Goal: Task Accomplishment & Management: Use online tool/utility

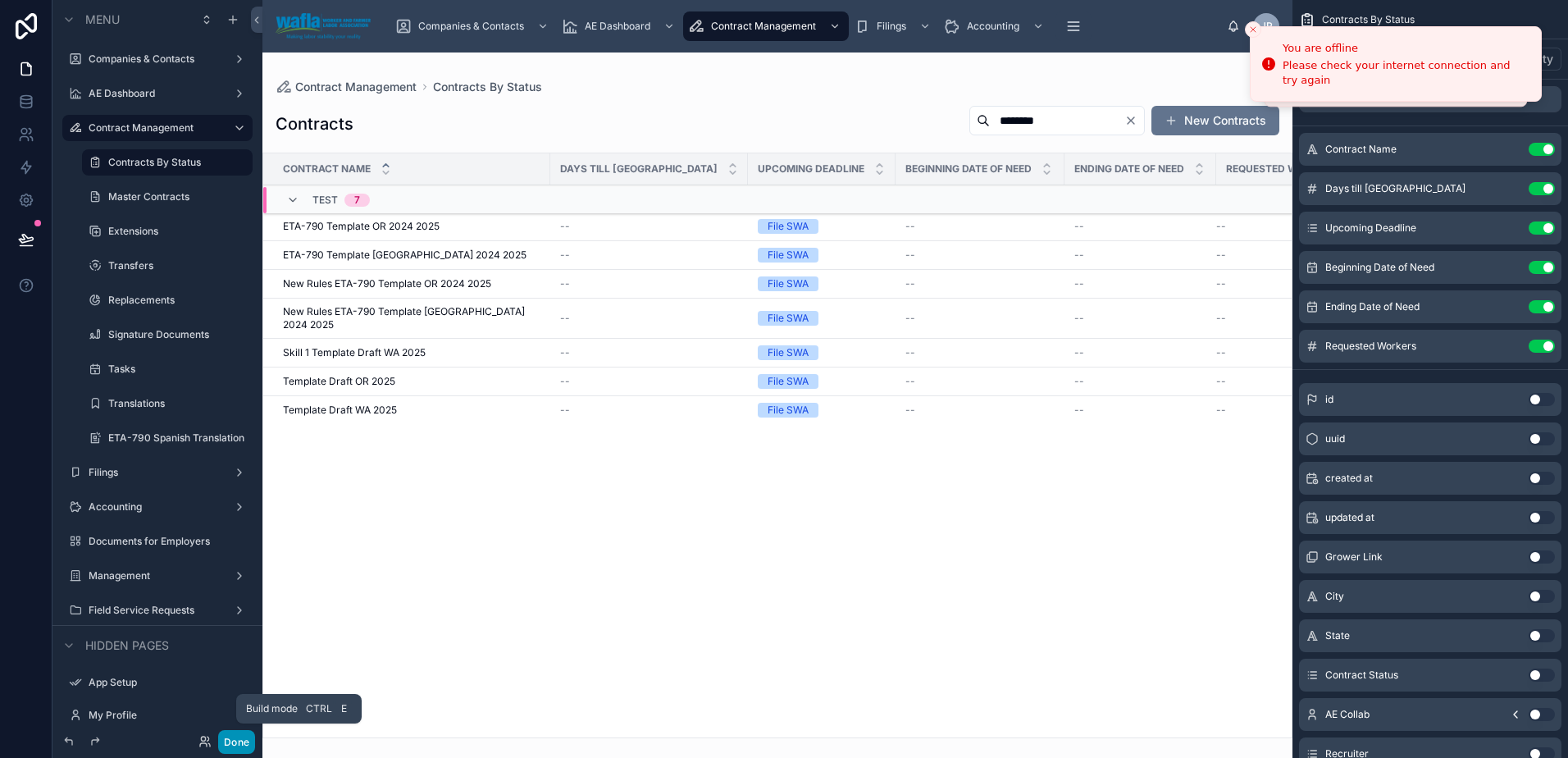
click at [236, 744] on button "Done" at bounding box center [236, 742] width 37 height 24
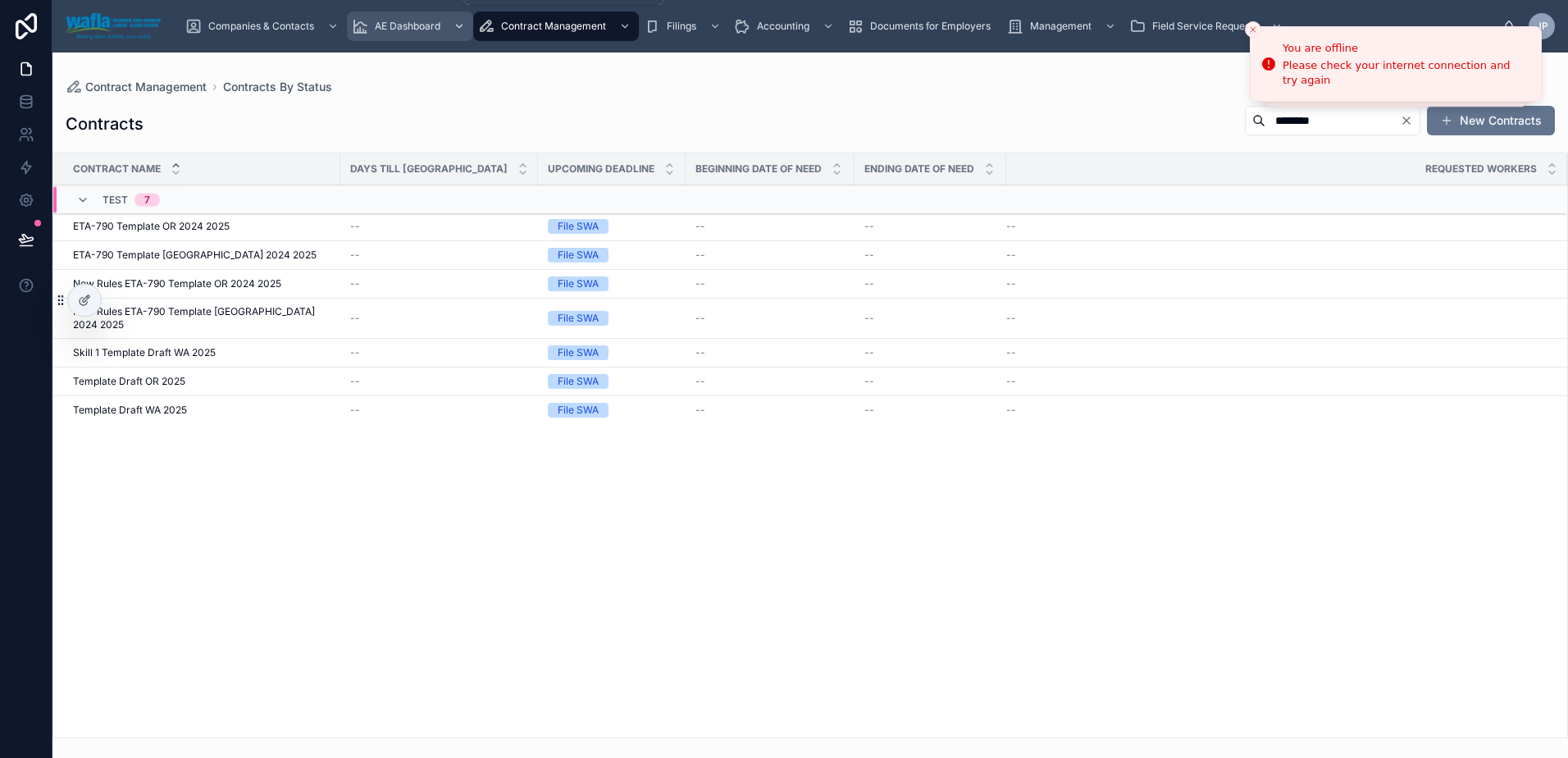
click at [377, 18] on div "AE Dashboard" at bounding box center [410, 26] width 117 height 26
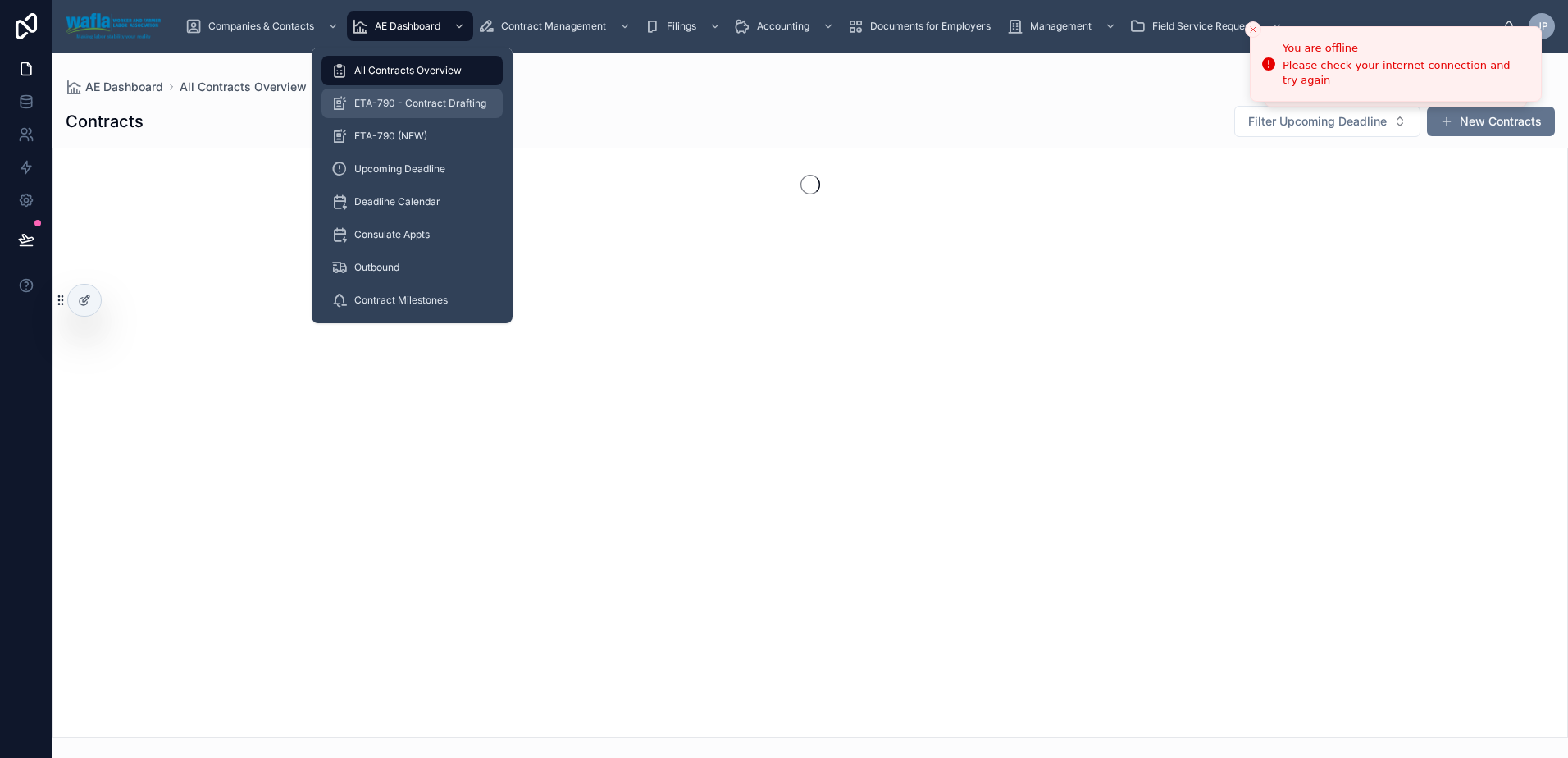
click at [381, 114] on div "ETA-790 - Contract Drafting" at bounding box center [412, 103] width 161 height 26
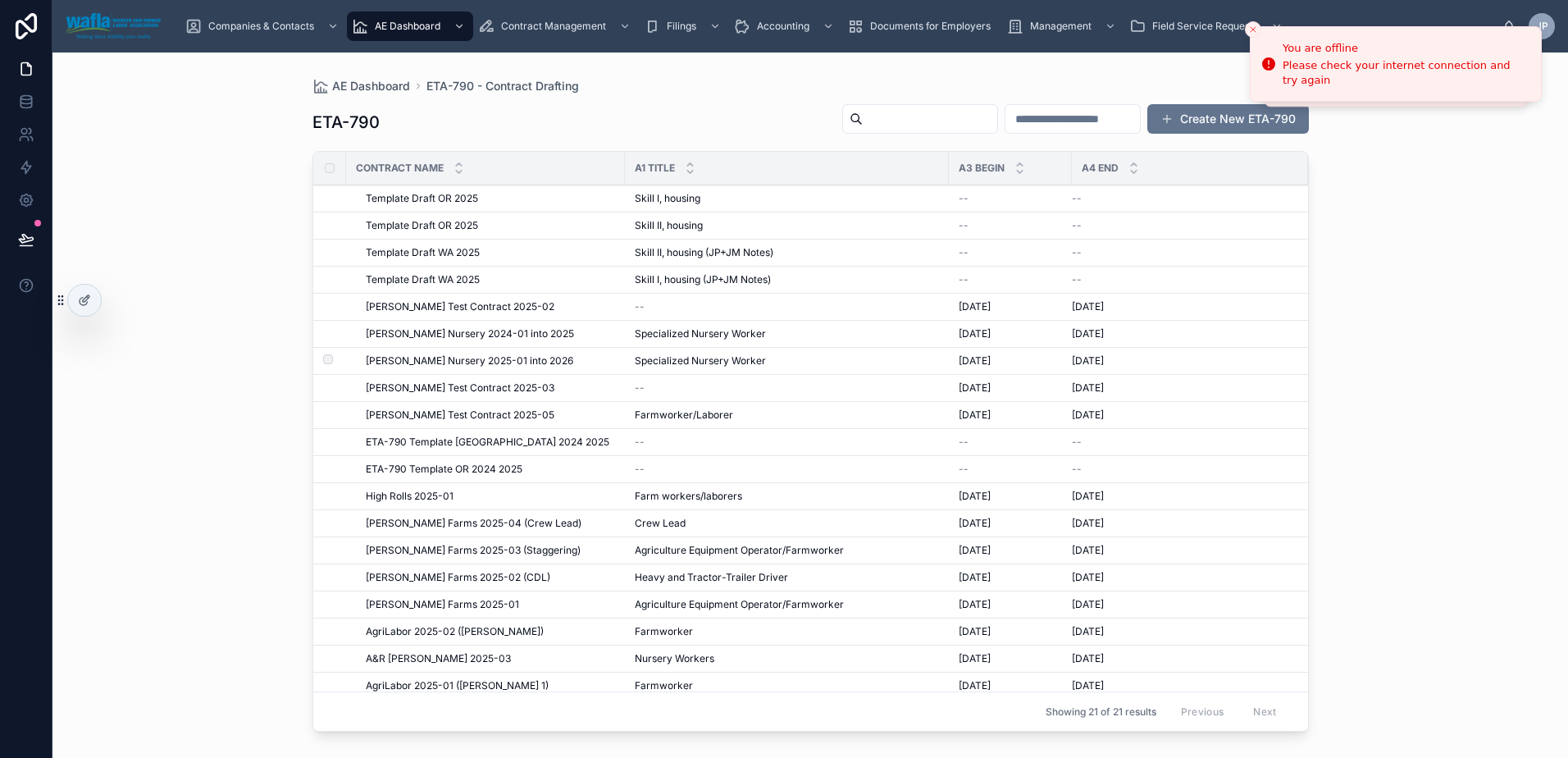
click at [435, 358] on span "[PERSON_NAME] Nursery 2025-01 into 2026" at bounding box center [469, 360] width 208 height 13
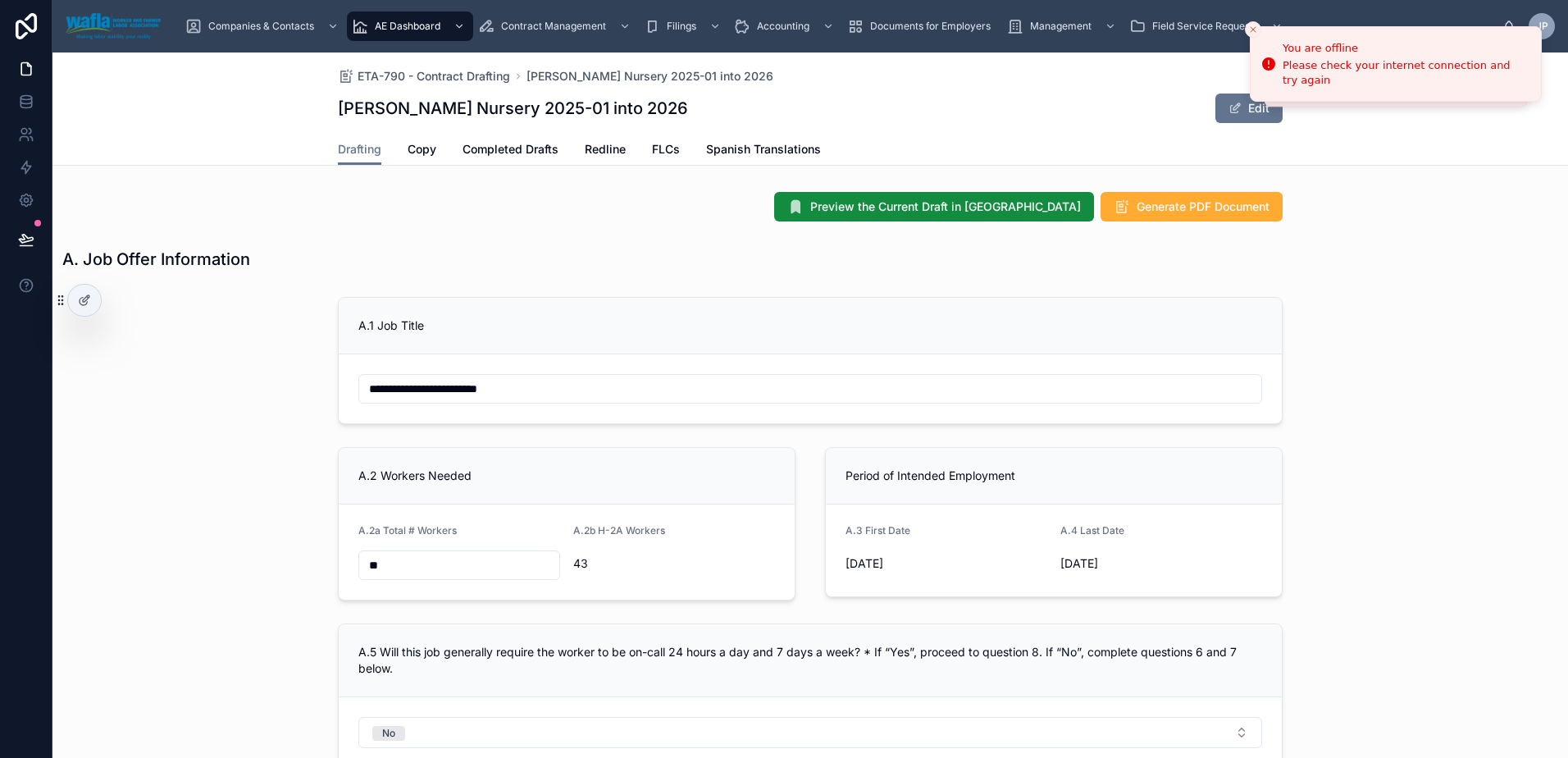
click at [605, 152] on span "Redline" at bounding box center [605, 149] width 41 height 16
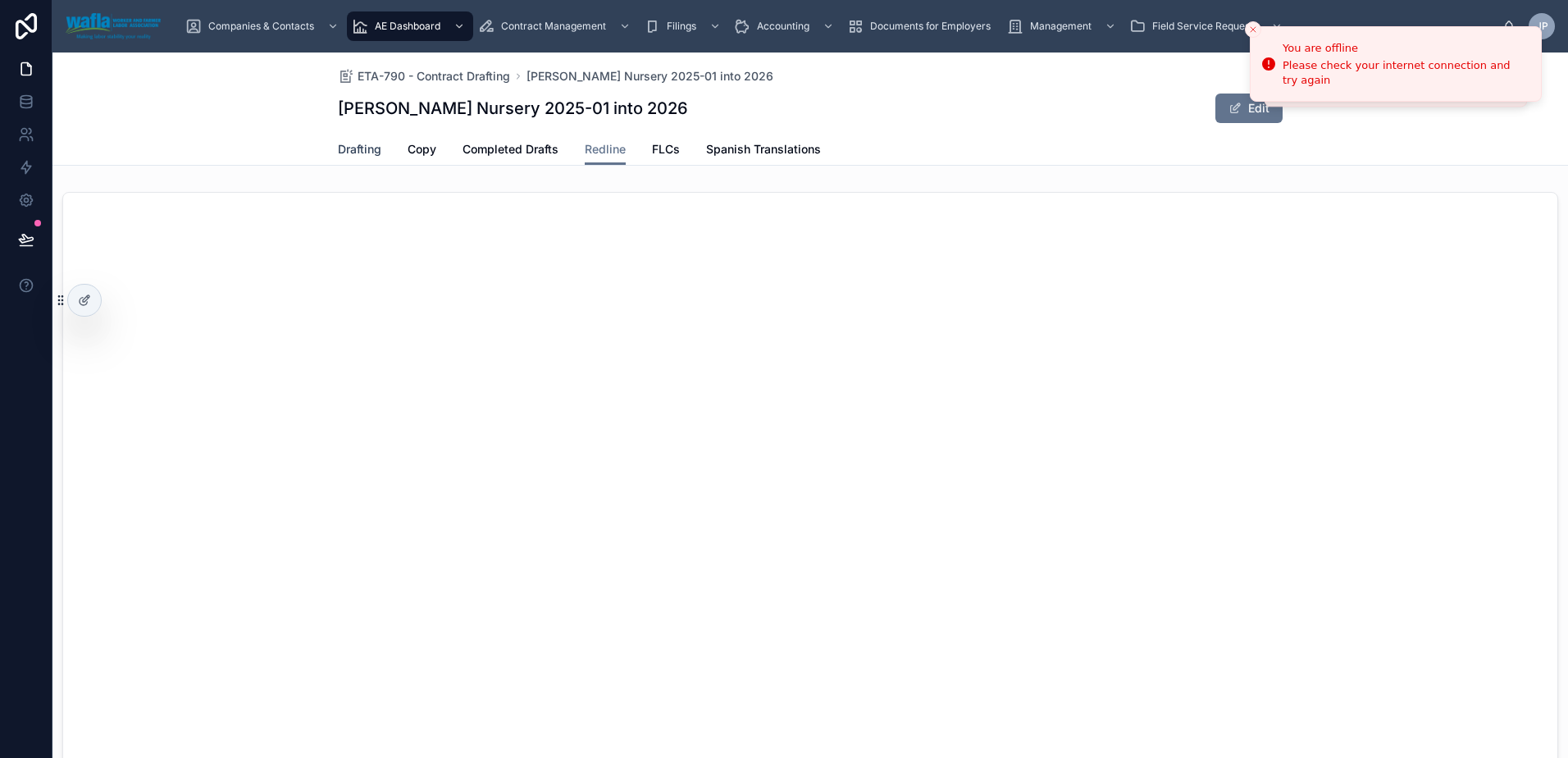
click at [357, 158] on link "Drafting" at bounding box center [359, 151] width 44 height 33
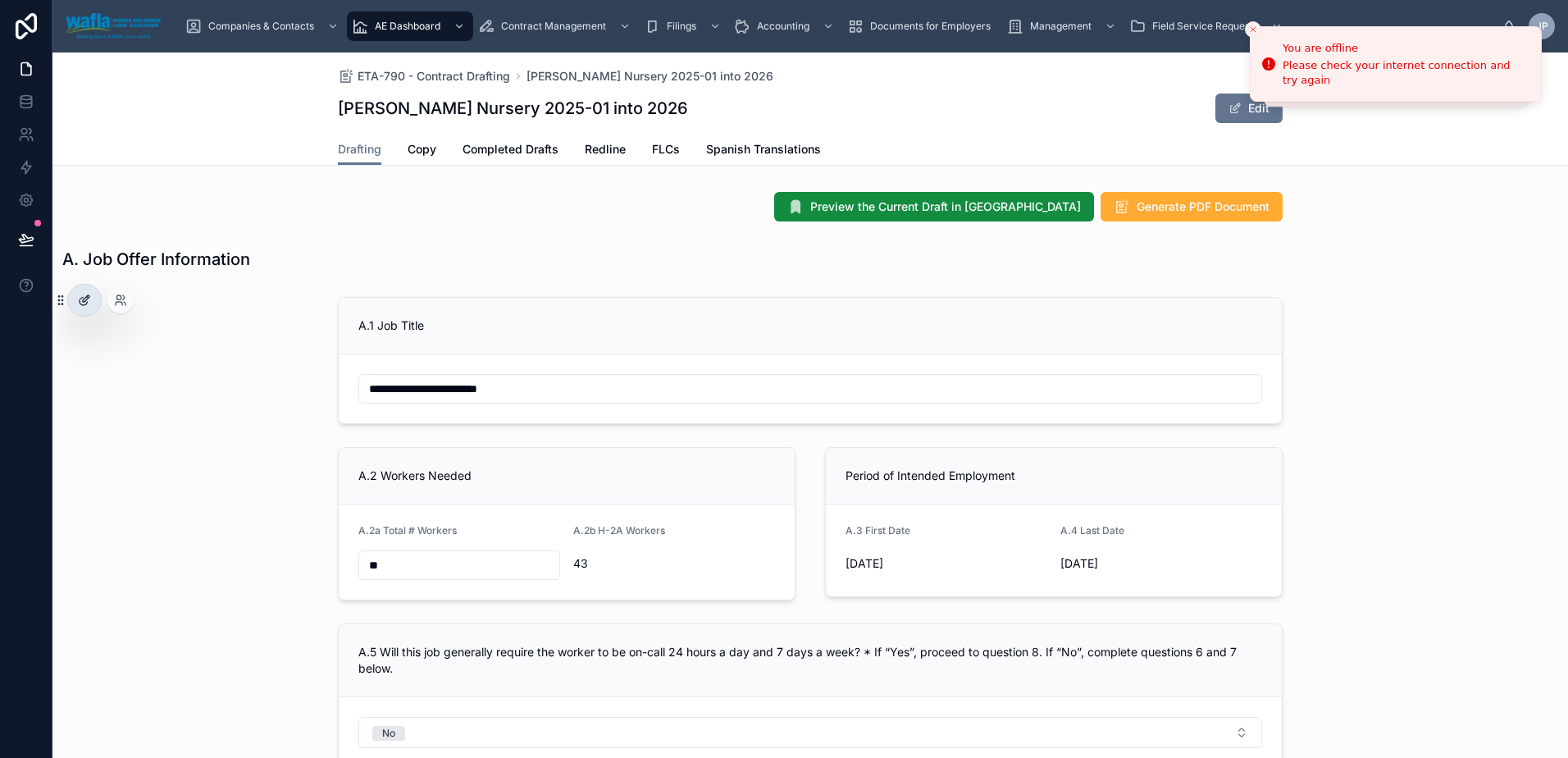
click at [97, 300] on div at bounding box center [84, 300] width 33 height 31
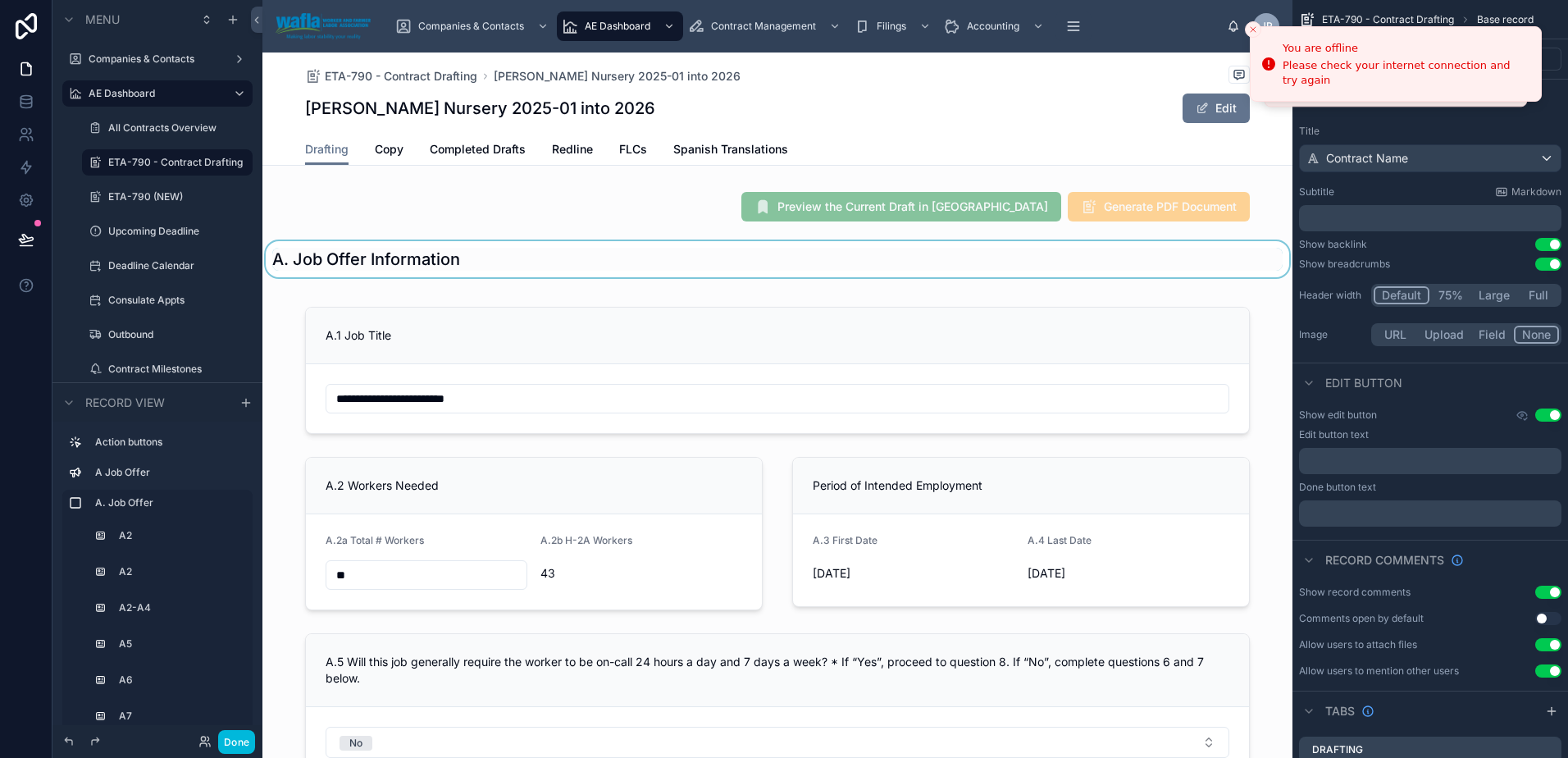
click at [1220, 276] on div at bounding box center [776, 259] width 1030 height 36
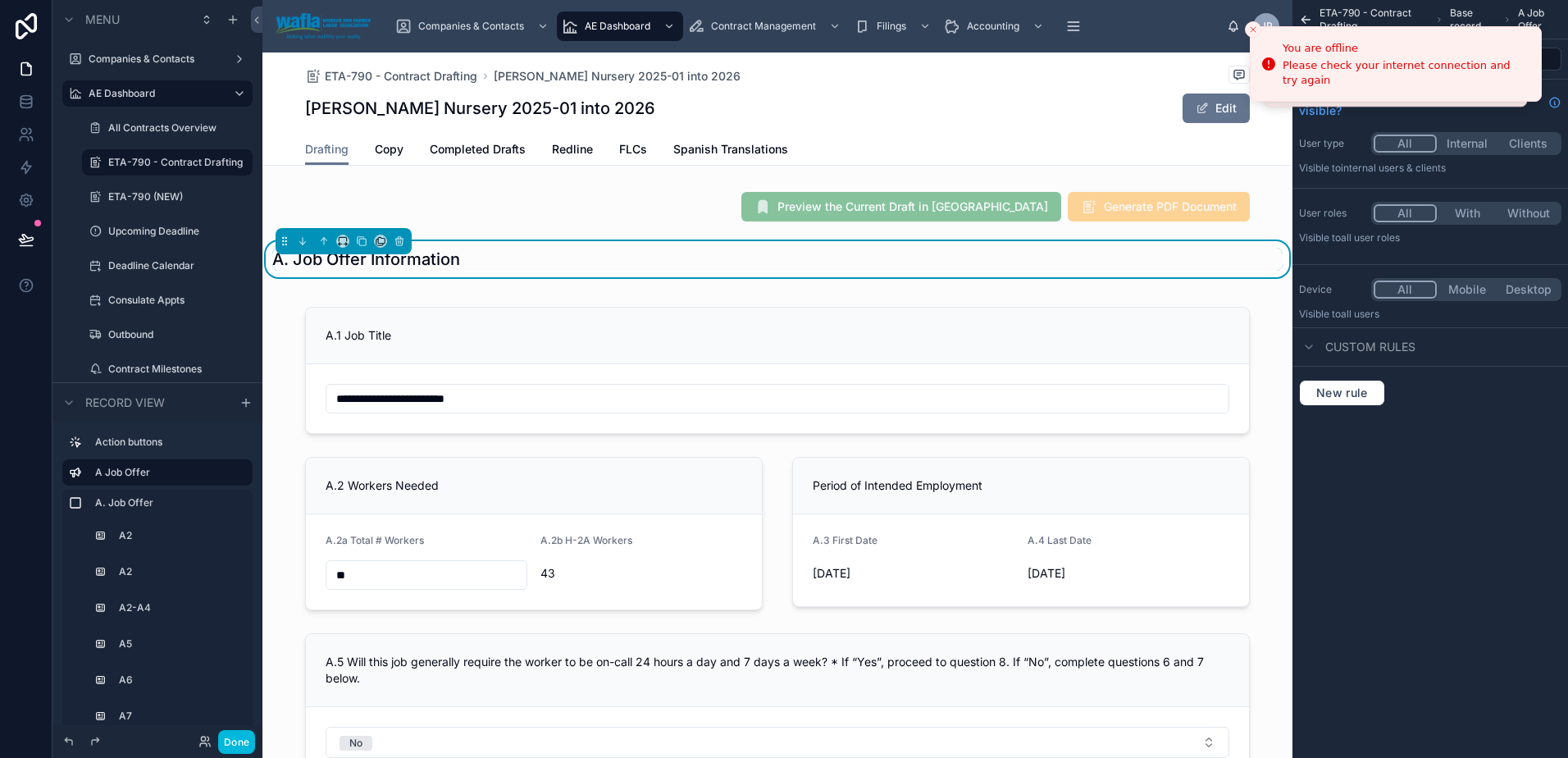
click at [257, 746] on div "Done" at bounding box center [157, 741] width 209 height 33
click at [242, 744] on button "Done" at bounding box center [236, 742] width 37 height 24
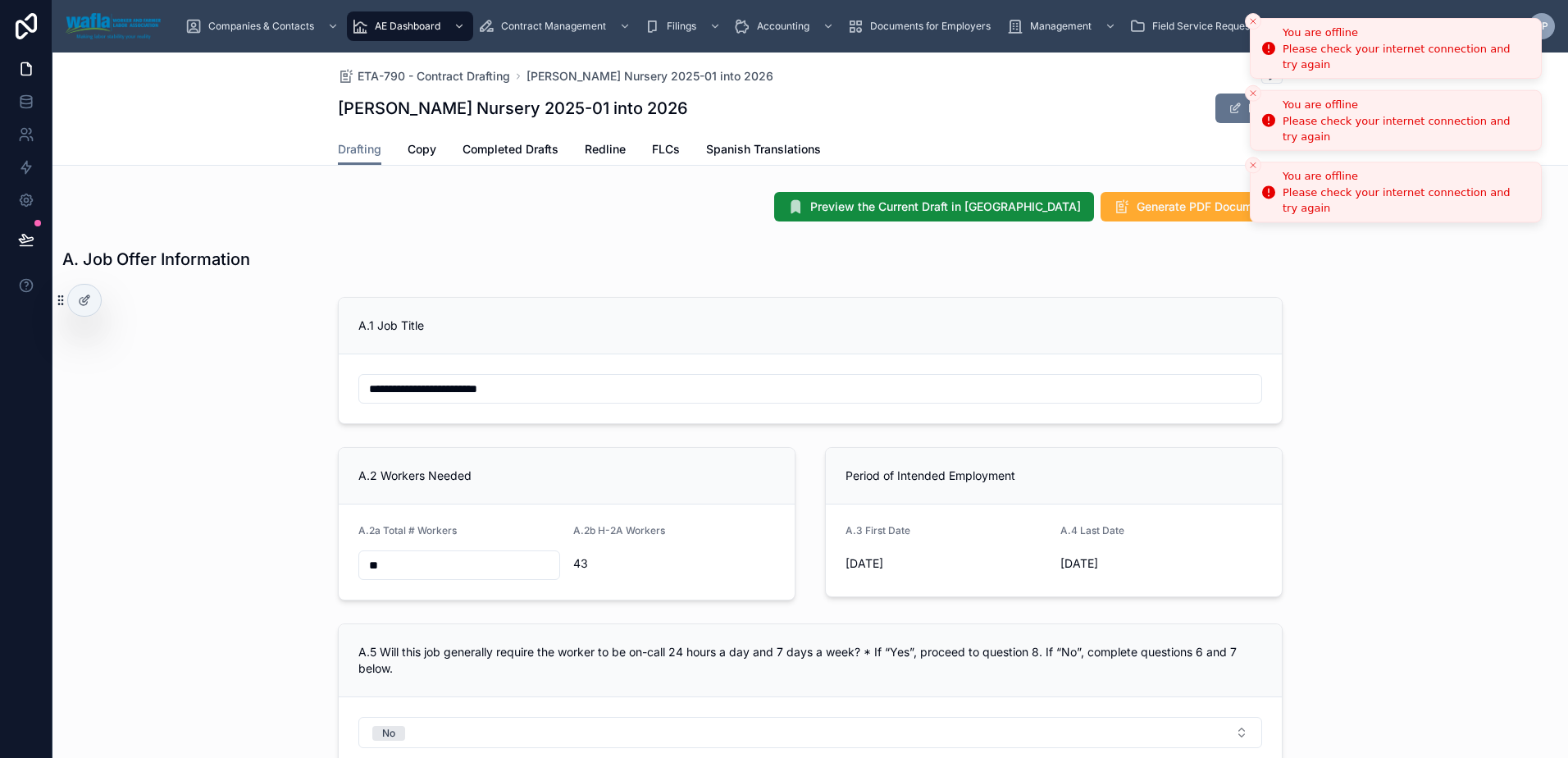
click at [1250, 18] on icon "Close toast" at bounding box center [1252, 21] width 10 height 10
click at [1251, 17] on icon "Close toast" at bounding box center [1252, 21] width 10 height 10
click at [1251, 24] on line "Close toast" at bounding box center [1253, 21] width 5 height 5
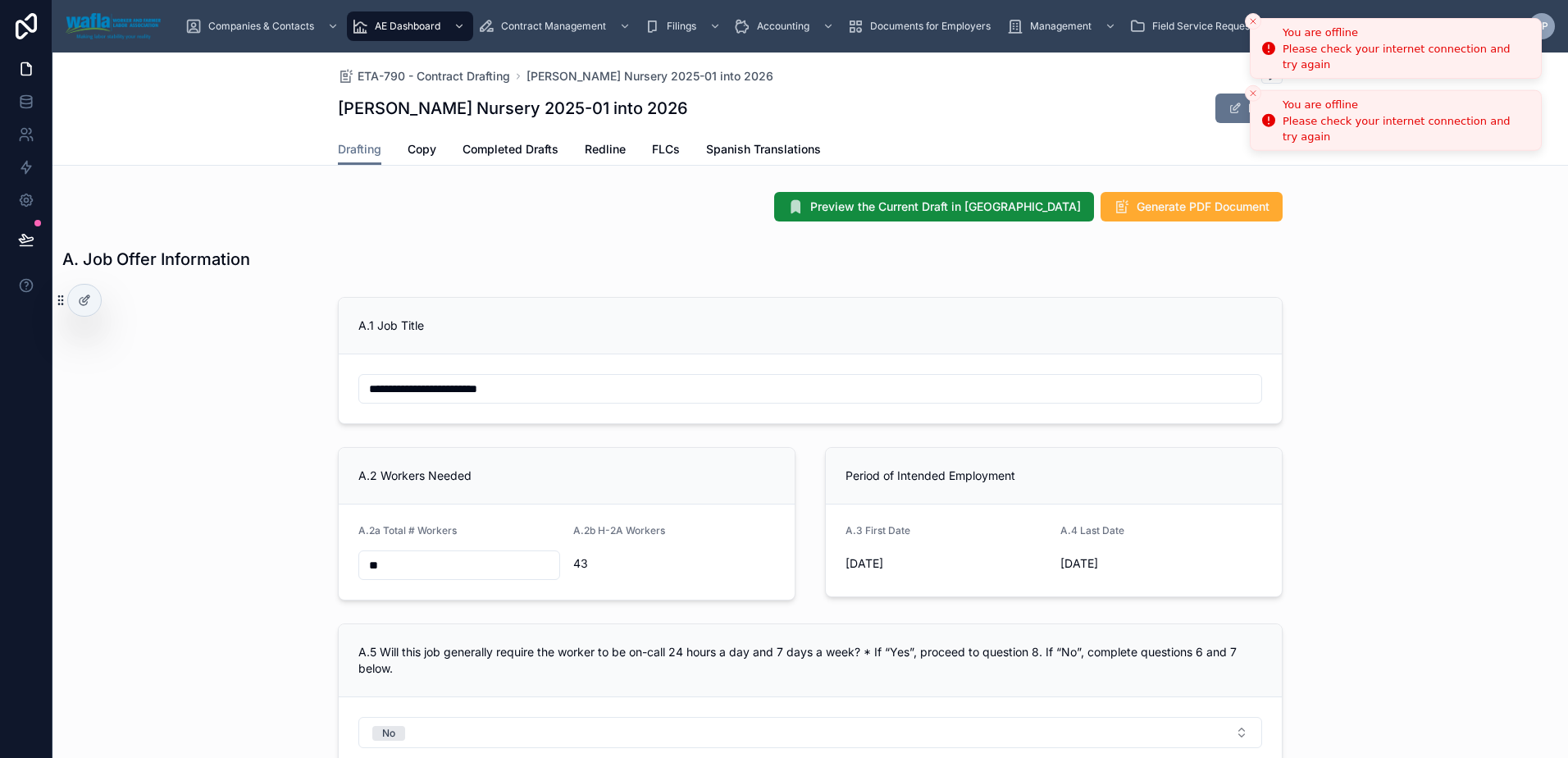
click at [1251, 28] on button "Close toast" at bounding box center [1252, 21] width 16 height 16
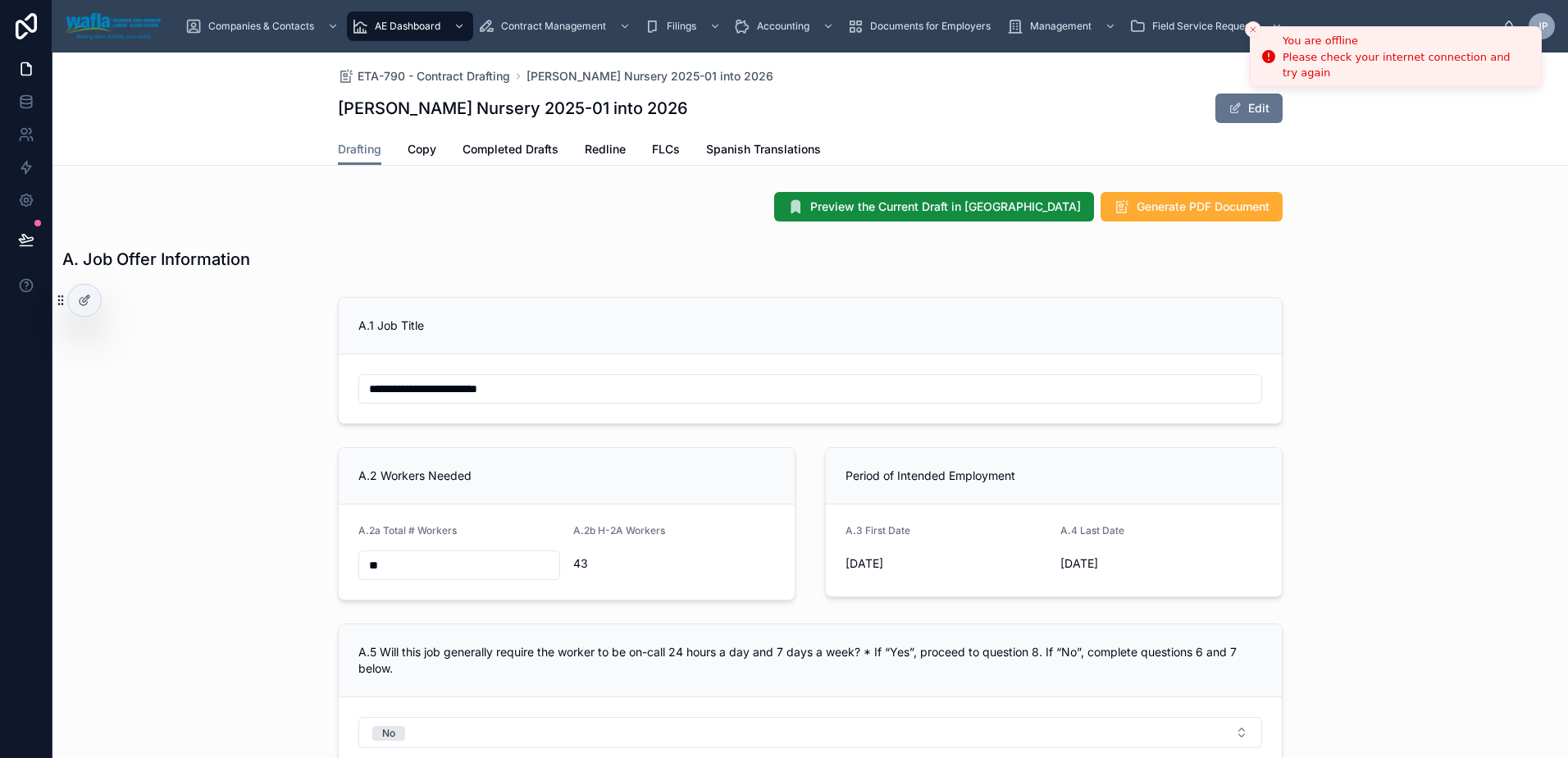
click at [1251, 28] on icon "Close toast" at bounding box center [1252, 29] width 10 height 10
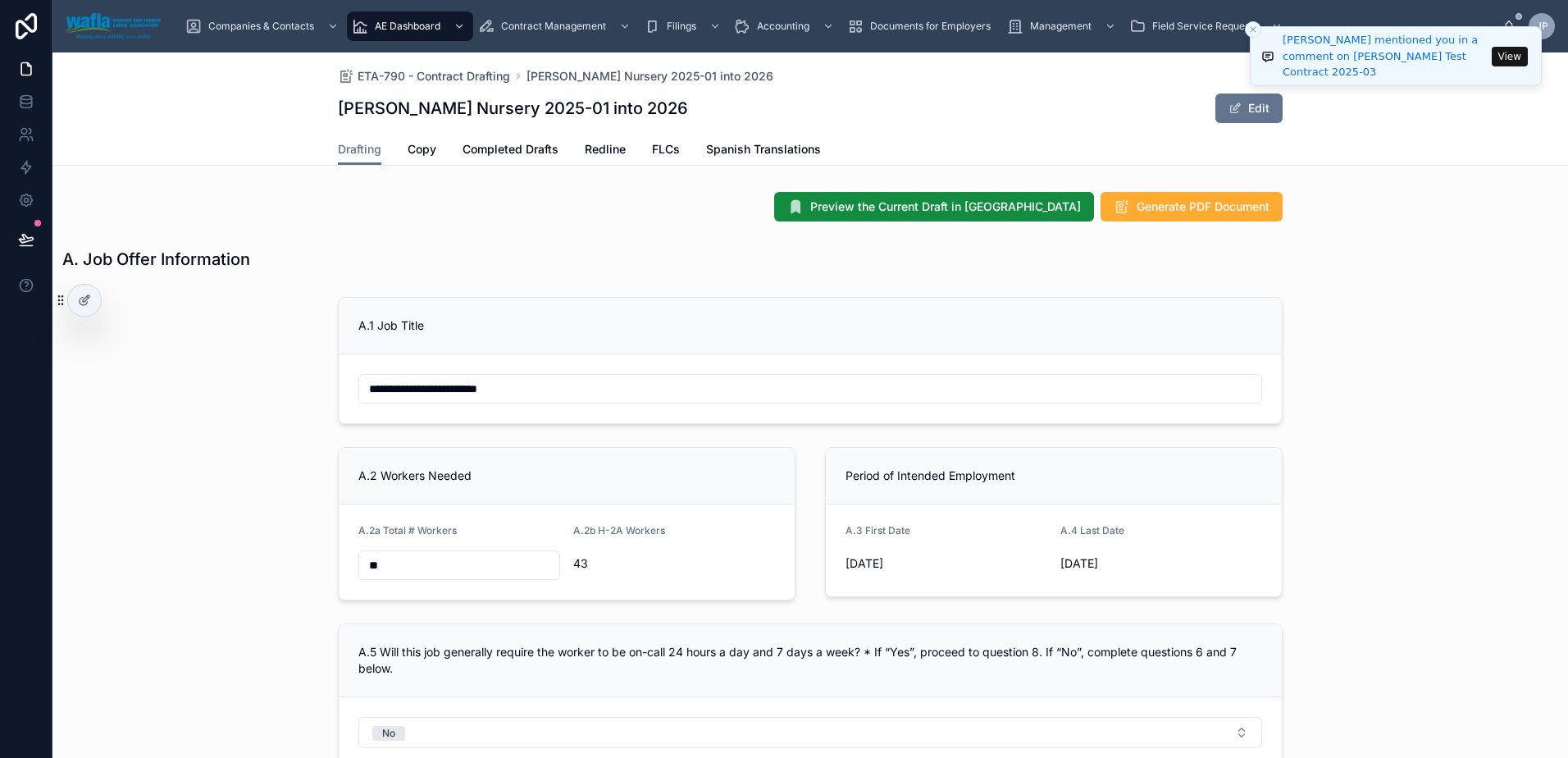
click at [1515, 61] on button "View" at bounding box center [1509, 56] width 36 height 20
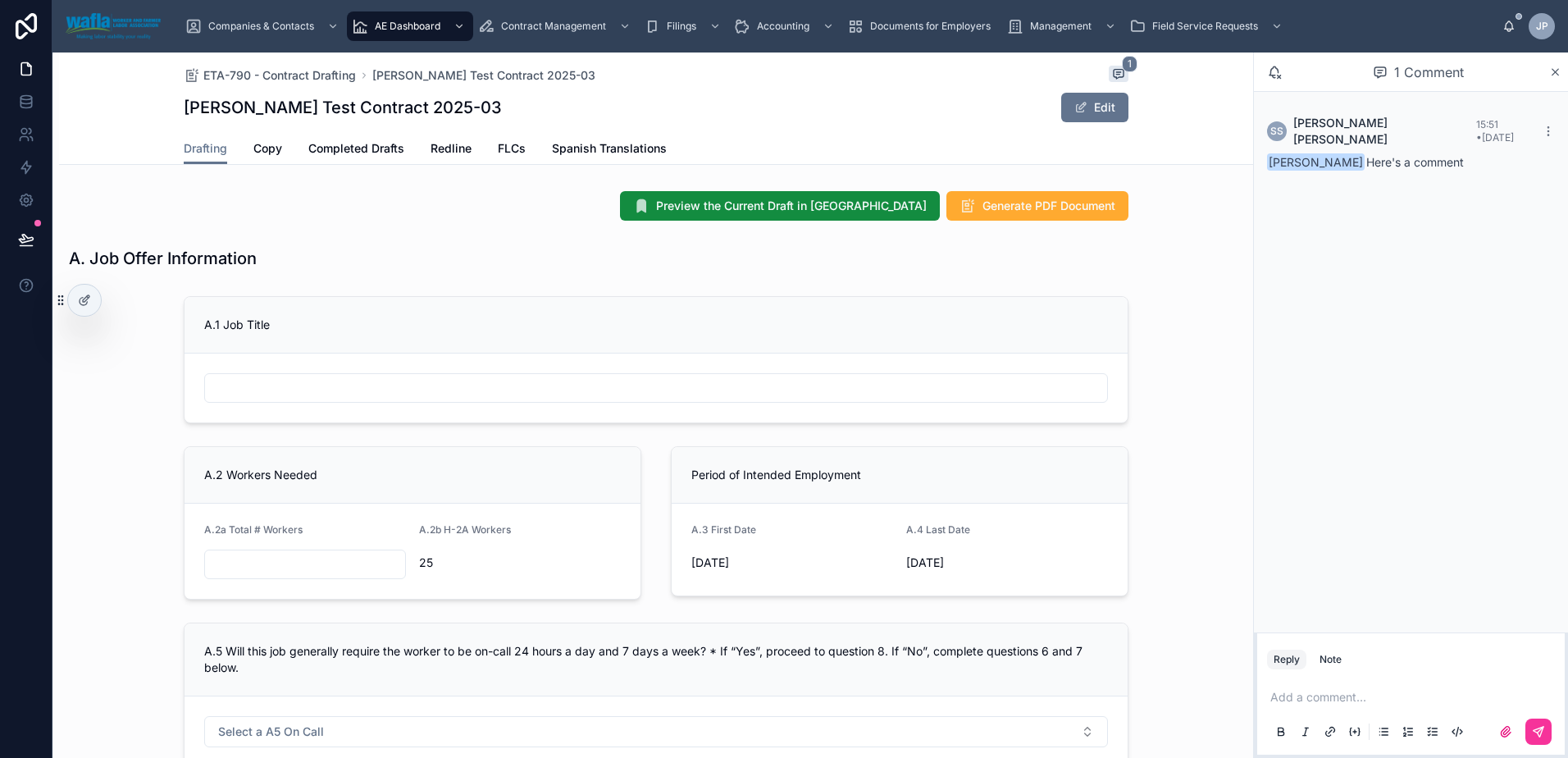
click at [86, 304] on icon at bounding box center [84, 300] width 13 height 13
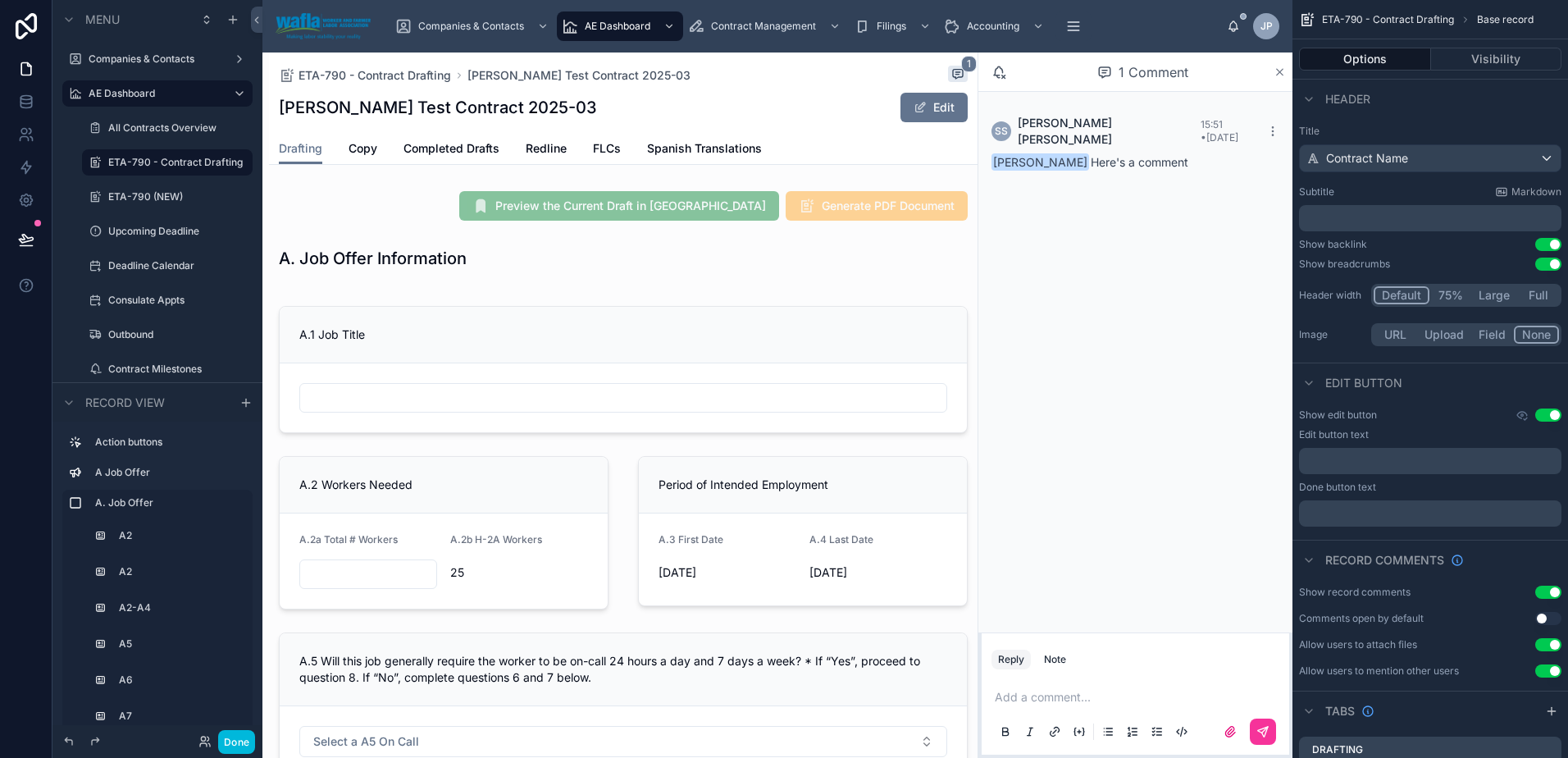
click at [1282, 69] on icon at bounding box center [1279, 71] width 6 height 6
